Goal: Transaction & Acquisition: Book appointment/travel/reservation

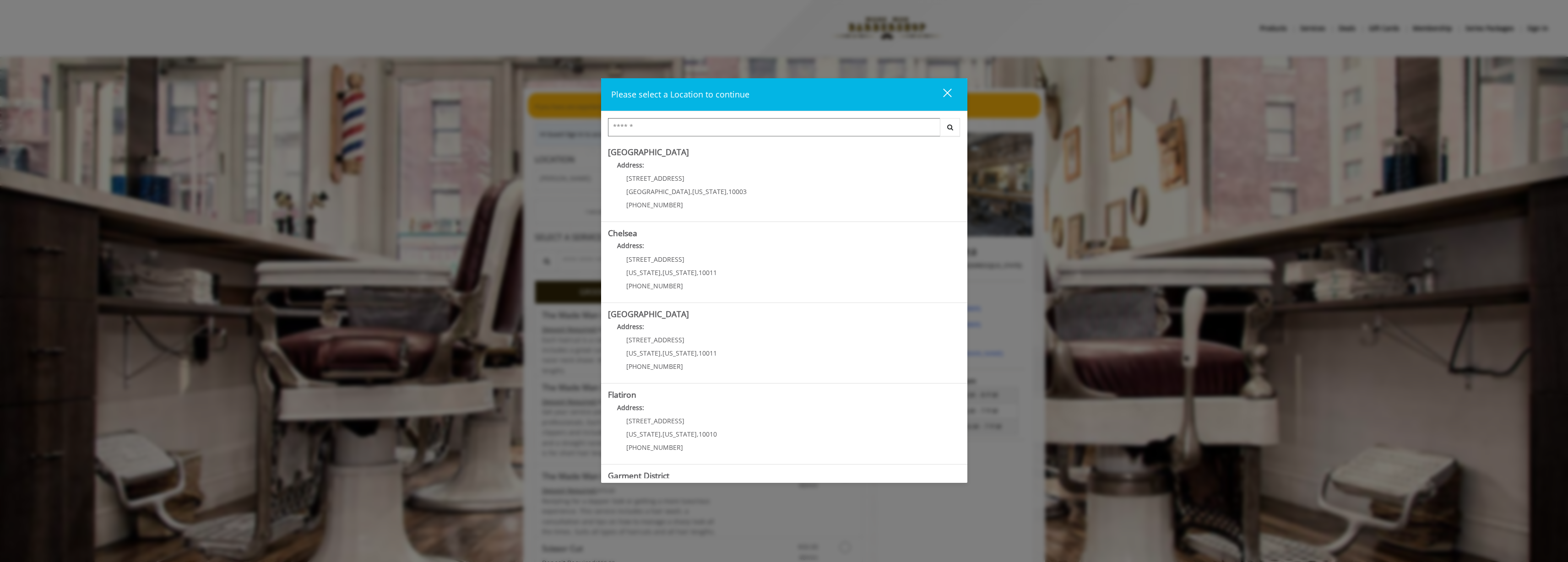
click at [670, 134] on input "Search Center" at bounding box center [774, 127] width 332 height 18
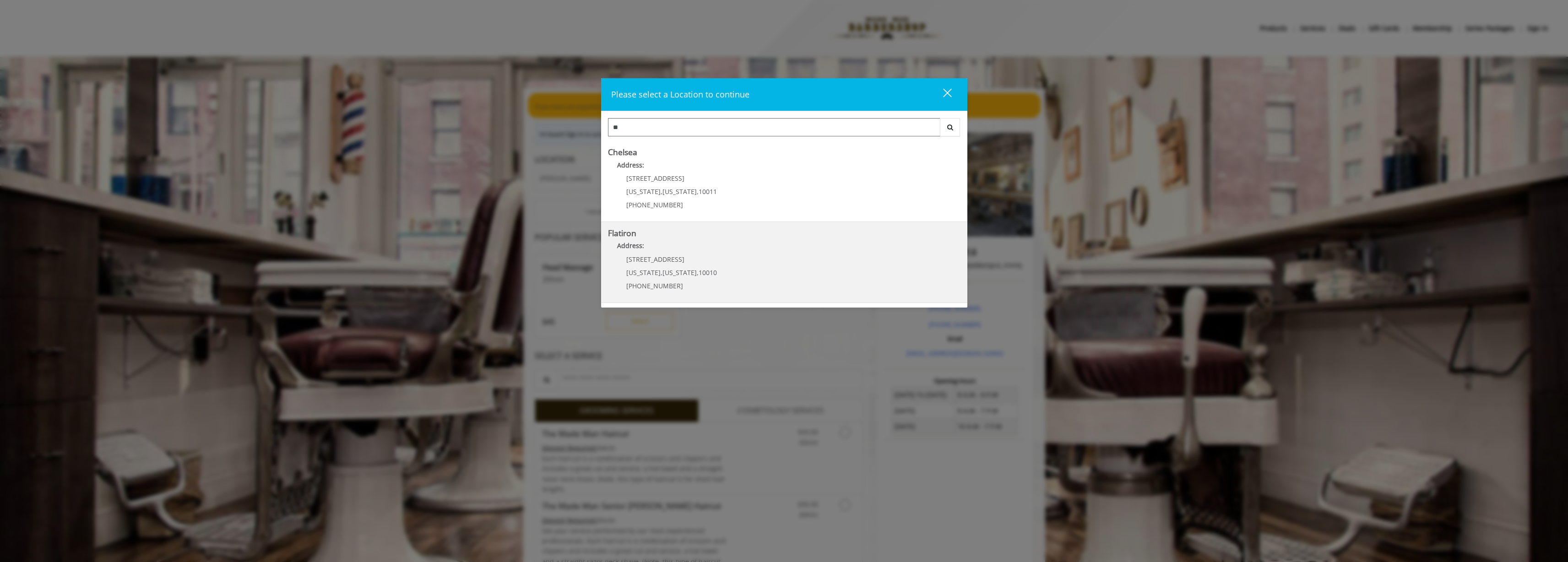
type input "**"
click at [647, 256] on span "10 E 23rd St" at bounding box center [655, 259] width 58 height 9
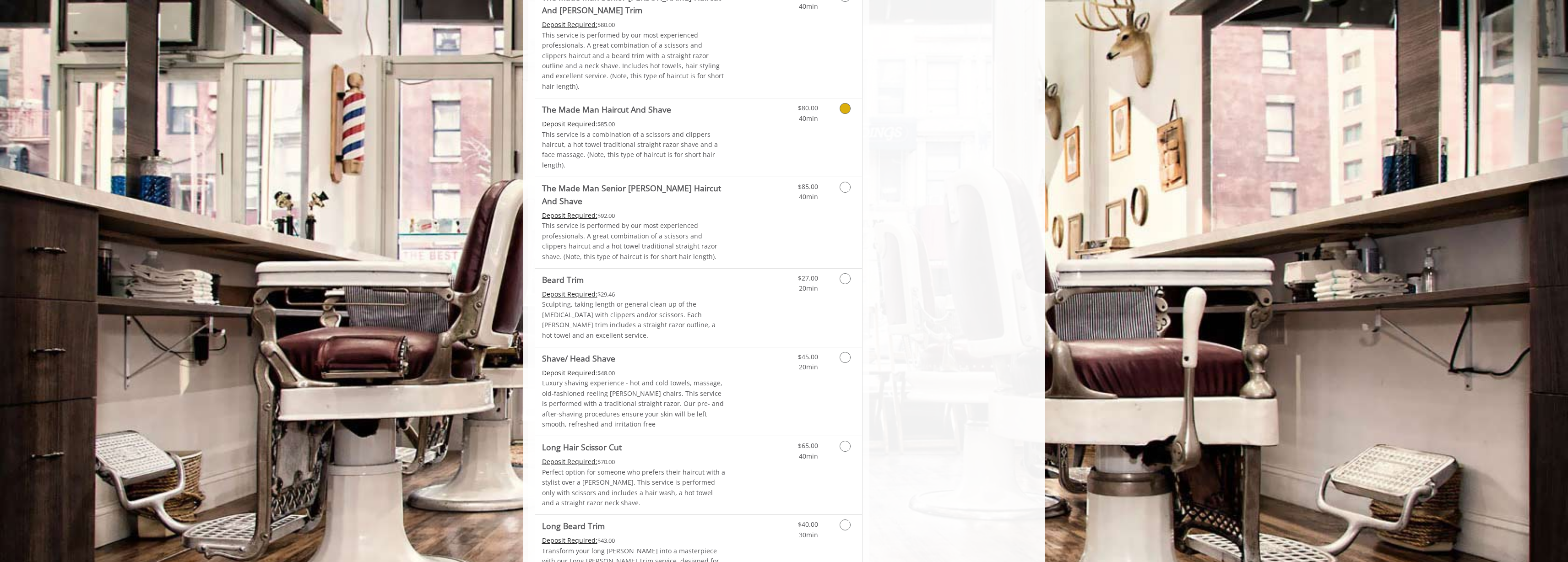
scroll to position [871, 0]
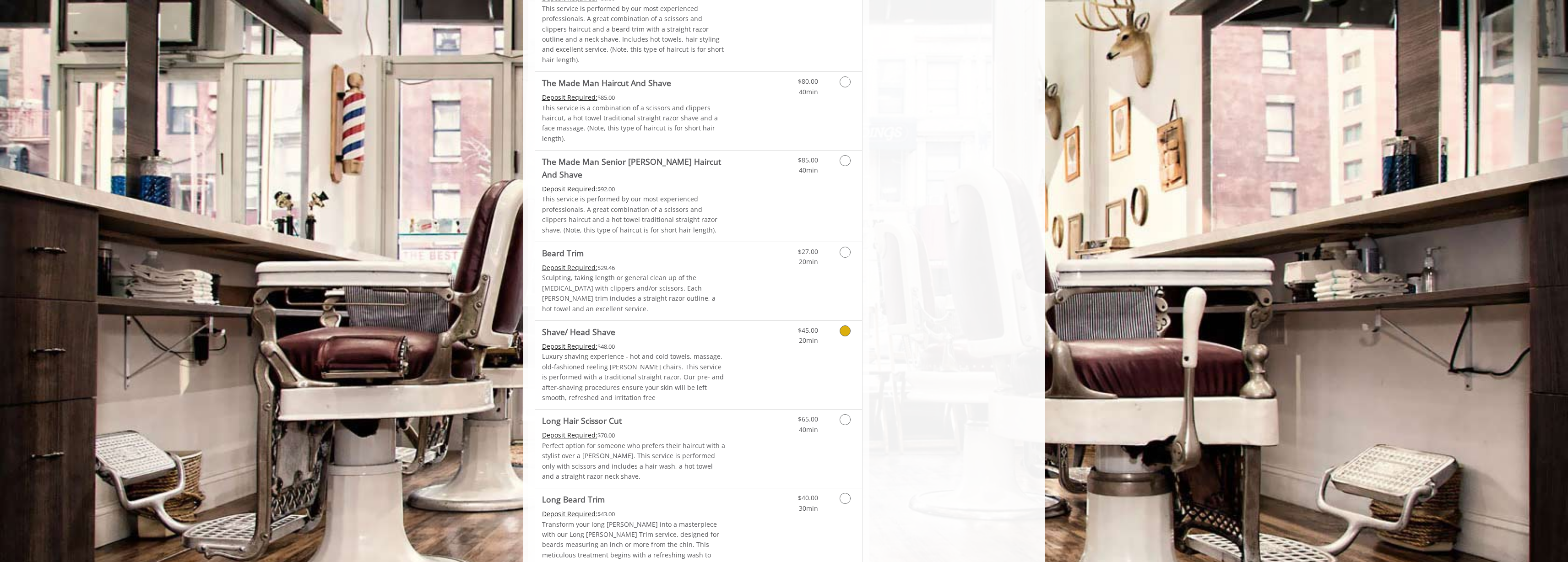
click at [837, 321] on link "Grooming services" at bounding box center [843, 333] width 24 height 25
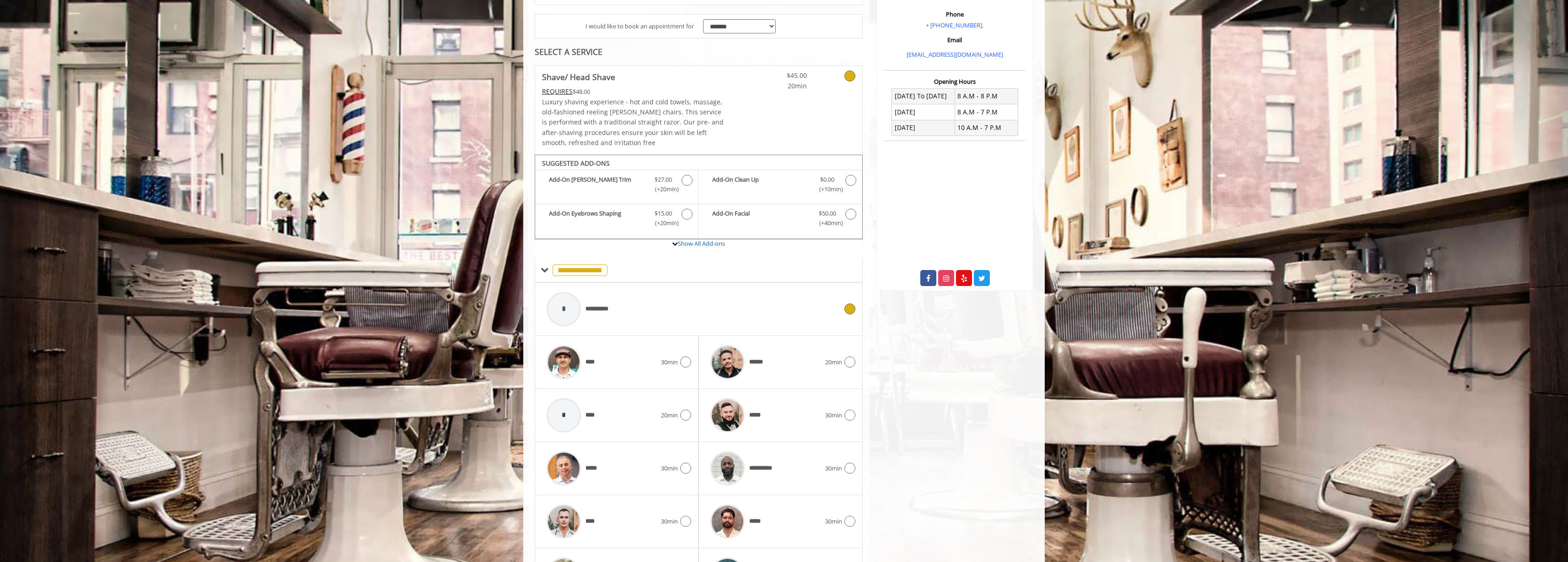
scroll to position [0, 0]
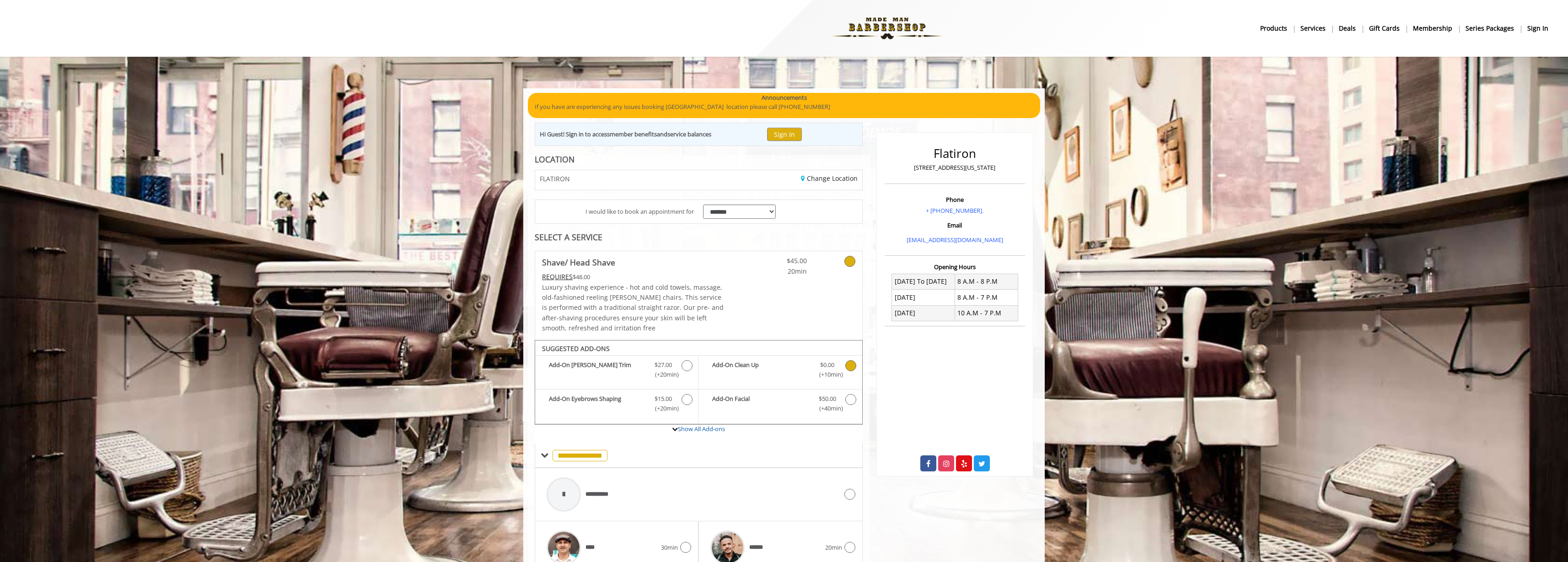
click at [851, 370] on icon "Shave/ Head Shave Add-onS" at bounding box center [851, 365] width 11 height 11
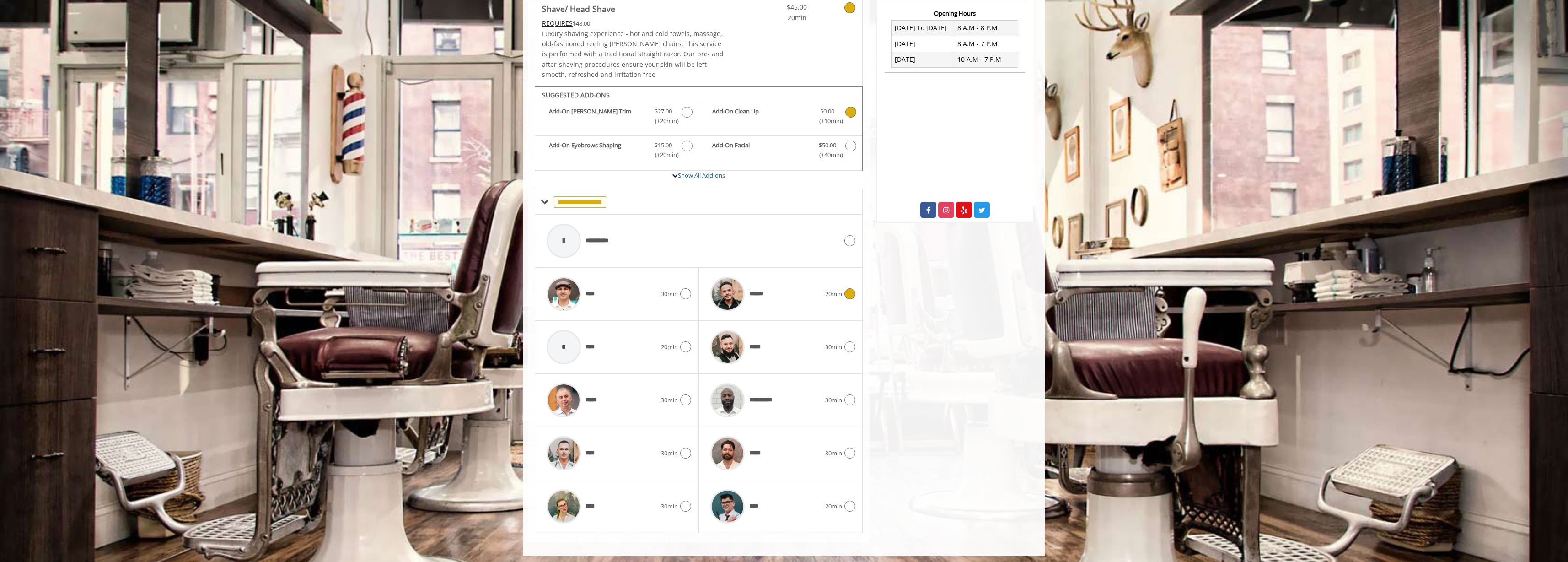
scroll to position [257, 0]
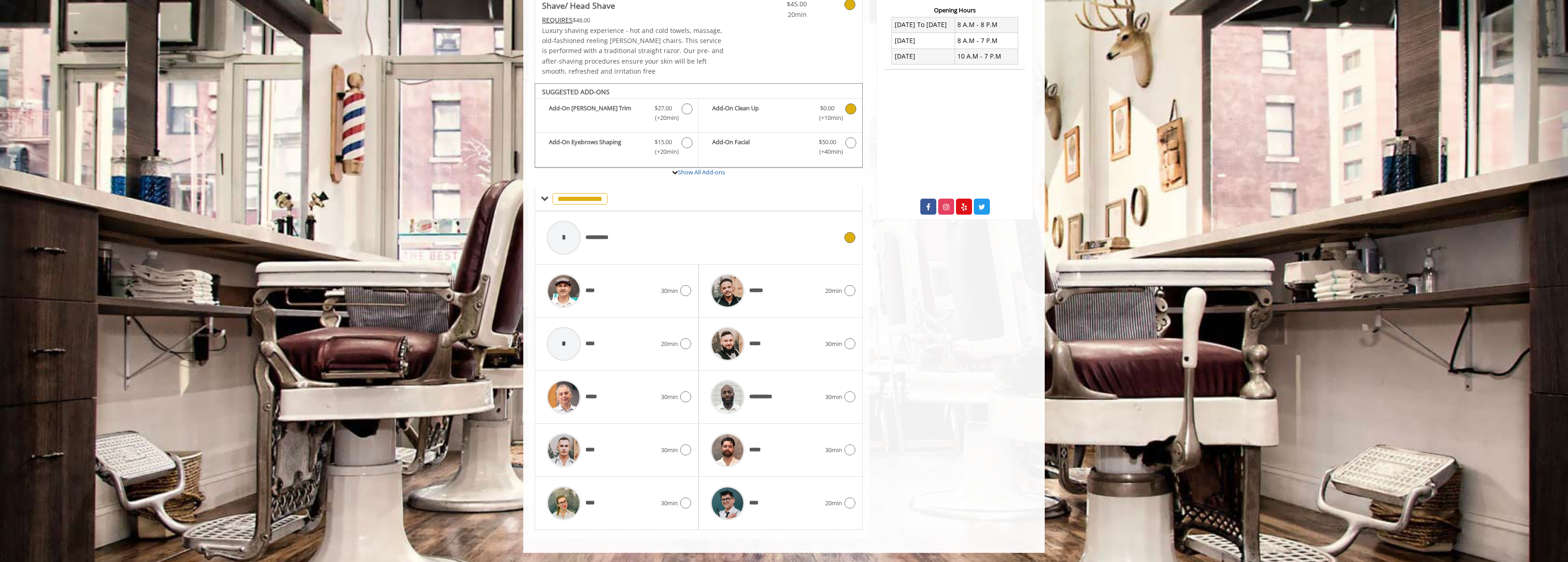
click at [577, 239] on div at bounding box center [564, 238] width 34 height 34
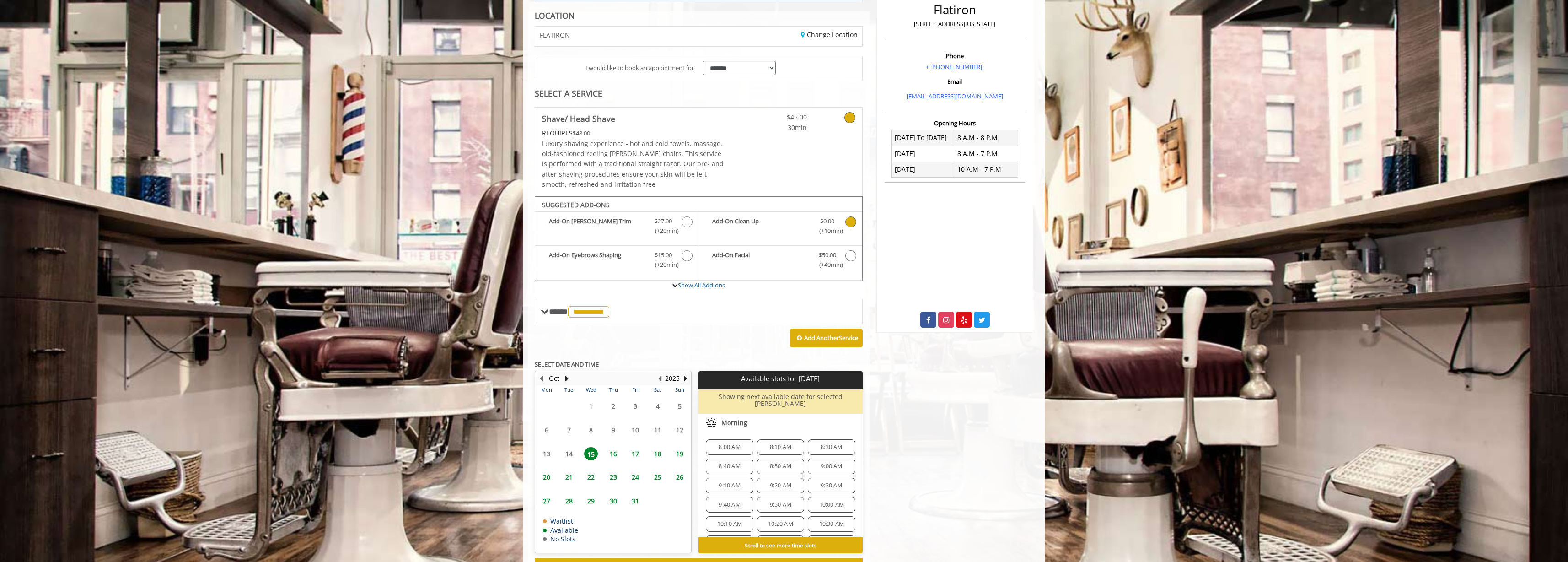
scroll to position [173, 0]
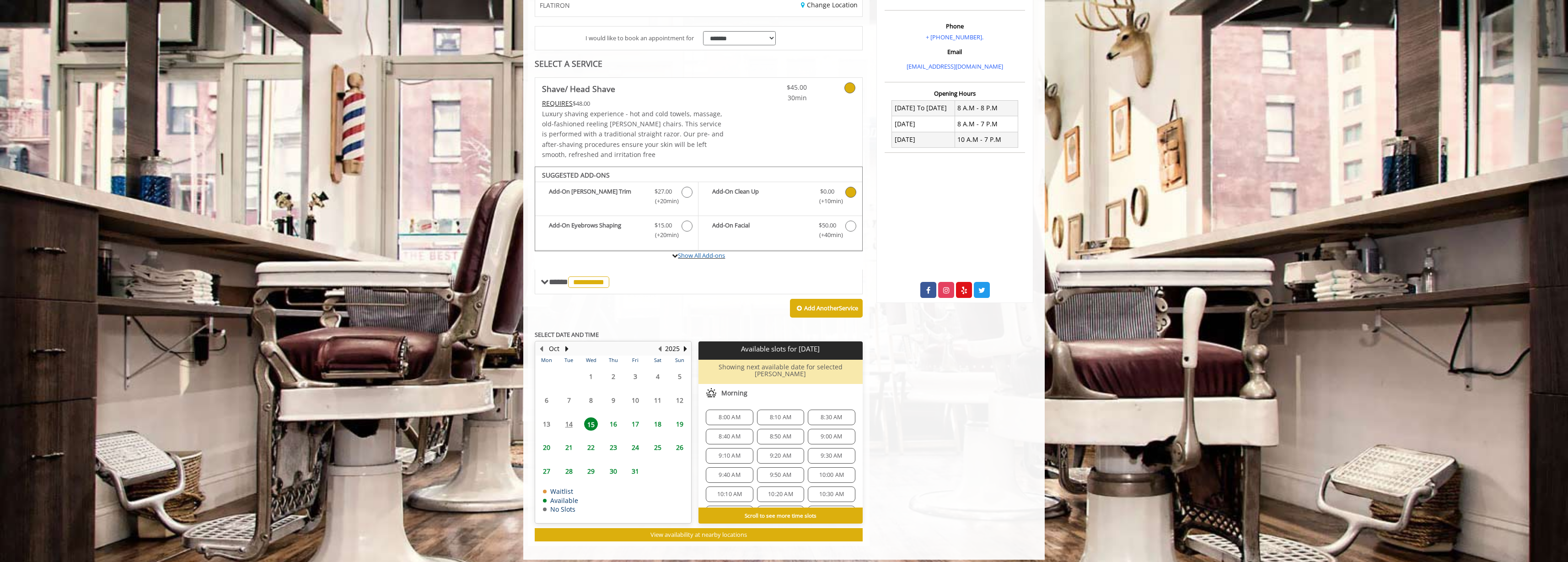
click at [724, 259] on label "Show All Add-ons" at bounding box center [699, 260] width 328 height 18
